Goal: Task Accomplishment & Management: Use online tool/utility

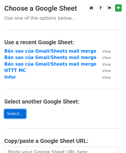
click at [12, 112] on link "Select..." at bounding box center [15, 113] width 22 height 9
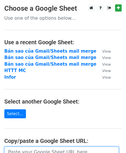
click at [52, 151] on input "url" at bounding box center [61, 152] width 115 height 11
paste input "https://docs.google.com/spreadsheets/d/1msBXqGMoStXKjHXmbFj0ayAYwLLSVOtvuIC5Y60…"
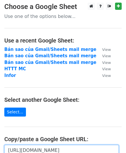
type input "https://docs.google.com/spreadsheets/d/1msBXqGMoStXKjHXmbFj0ayAYwLLSVOtvuIC5Y60…"
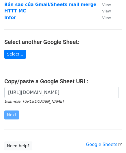
scroll to position [0, 0]
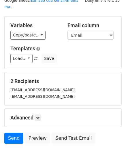
scroll to position [29, 0]
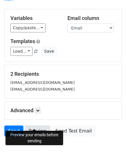
click at [33, 126] on link "Preview" at bounding box center [37, 131] width 25 height 11
click at [40, 126] on link "Preview" at bounding box center [37, 131] width 25 height 11
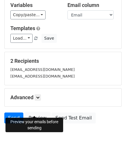
scroll to position [54, 0]
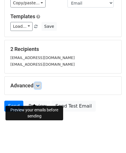
click at [41, 82] on link at bounding box center [38, 85] width 6 height 6
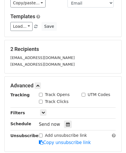
click at [36, 56] on small "[EMAIL_ADDRESS][DOMAIN_NAME]" at bounding box center [42, 58] width 65 height 4
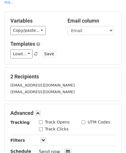
scroll to position [0, 0]
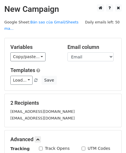
click at [82, 67] on div "Templates Load... No templates saved Save" at bounding box center [63, 76] width 114 height 18
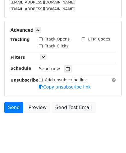
scroll to position [111, 0]
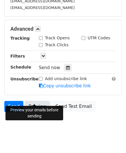
click at [43, 101] on link "Preview" at bounding box center [37, 106] width 25 height 11
click at [37, 101] on link "Preview" at bounding box center [37, 106] width 25 height 11
click at [36, 101] on link "Preview" at bounding box center [37, 106] width 25 height 11
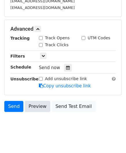
click at [36, 101] on link "Preview" at bounding box center [37, 106] width 25 height 11
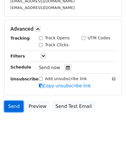
click at [17, 101] on link "Send" at bounding box center [13, 106] width 19 height 11
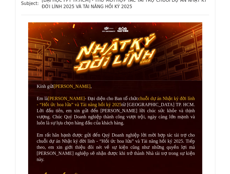
scroll to position [87, 0]
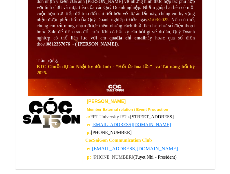
scroll to position [608, 0]
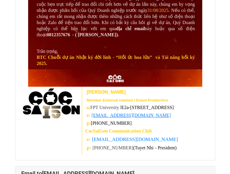
drag, startPoint x: 205, startPoint y: 68, endPoint x: 206, endPoint y: 63, distance: 4.8
click at [205, 69] on td at bounding box center [115, 77] width 188 height 17
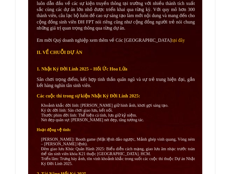
scroll to position [1013, 0]
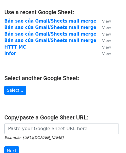
scroll to position [58, 0]
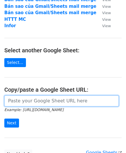
click at [27, 104] on input "url" at bounding box center [61, 101] width 115 height 11
paste input "https://docs.google.com/spreadsheets/d/1RDEMl2MT2swuoAQHx0MEkaz9ioxrReap5eyQ3Ue…"
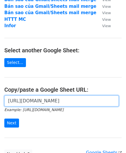
scroll to position [0, 130]
type input "https://docs.google.com/spreadsheets/d/1RDEMl2MT2swuoAQHx0MEkaz9ioxrReap5eyQ3Ue…"
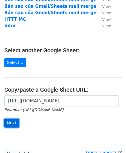
scroll to position [0, 0]
click at [16, 123] on input "Next" at bounding box center [11, 123] width 15 height 9
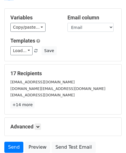
scroll to position [71, 0]
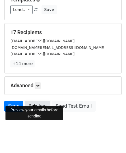
click at [32, 101] on link "Preview" at bounding box center [37, 106] width 25 height 11
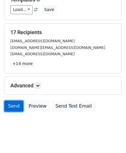
click at [13, 101] on link "Send" at bounding box center [13, 106] width 19 height 11
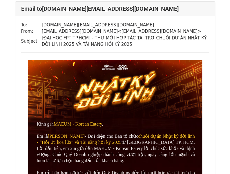
scroll to position [781, 0]
